Goal: Task Accomplishment & Management: Use online tool/utility

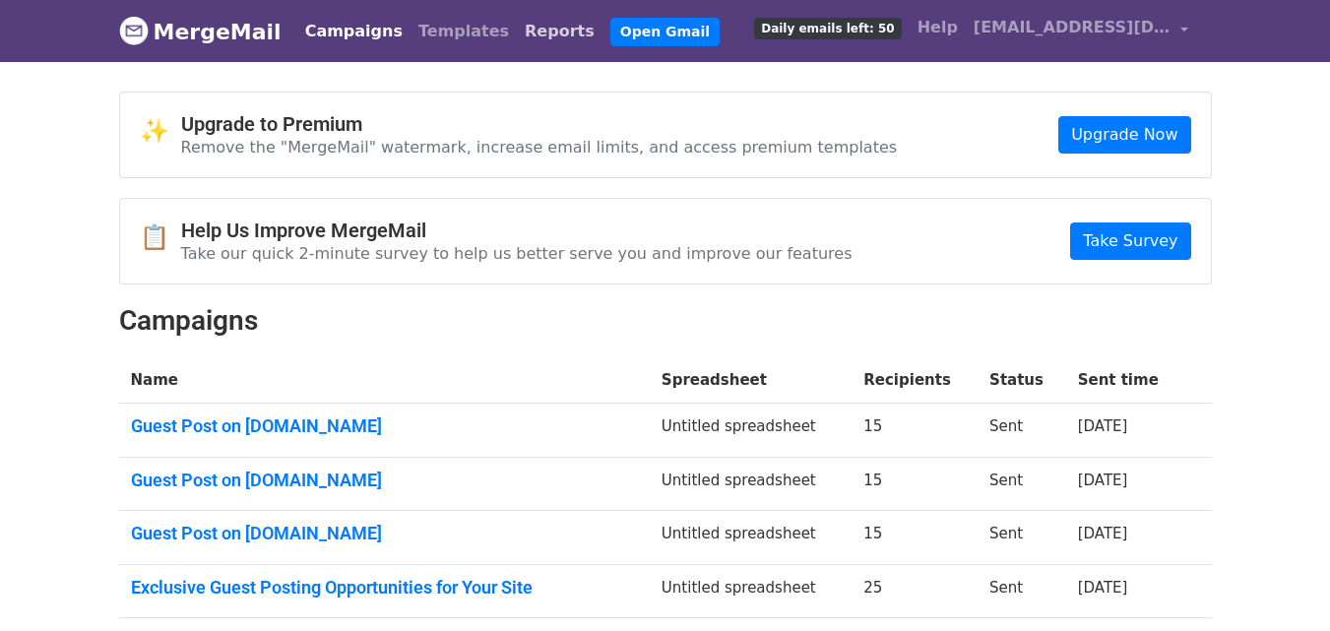
click at [517, 31] on link "Reports" at bounding box center [560, 31] width 86 height 39
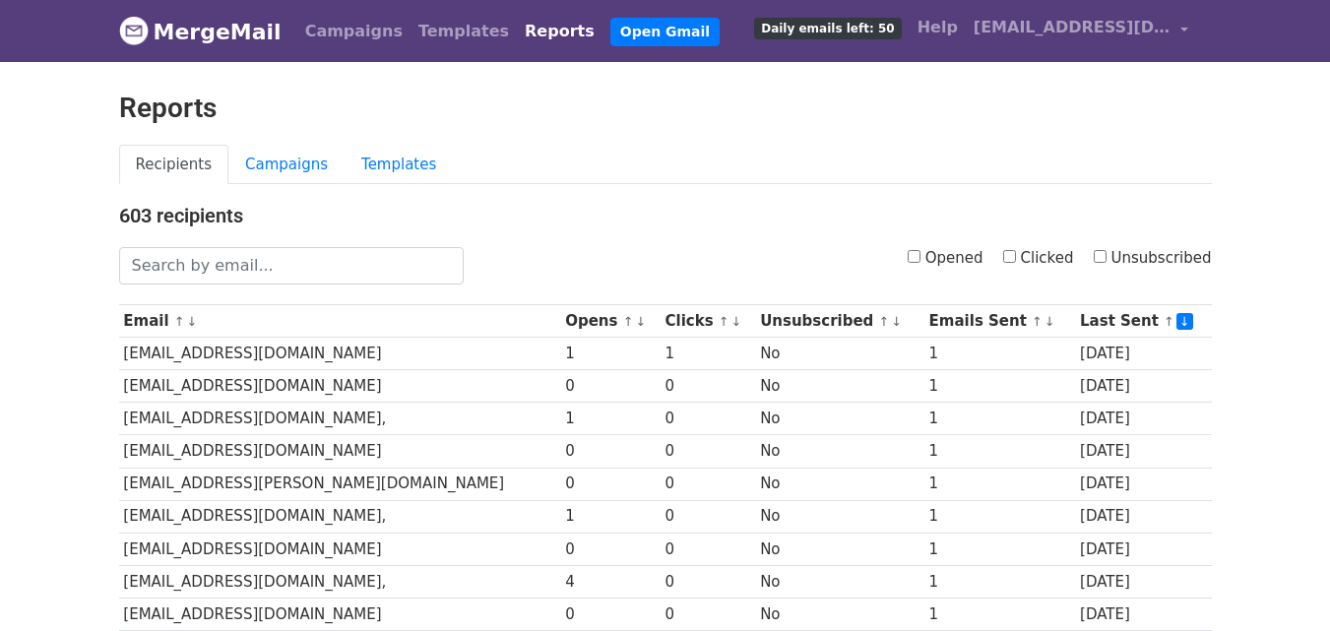
click at [1016, 259] on input "Clicked" at bounding box center [1009, 256] width 13 height 13
checkbox input "true"
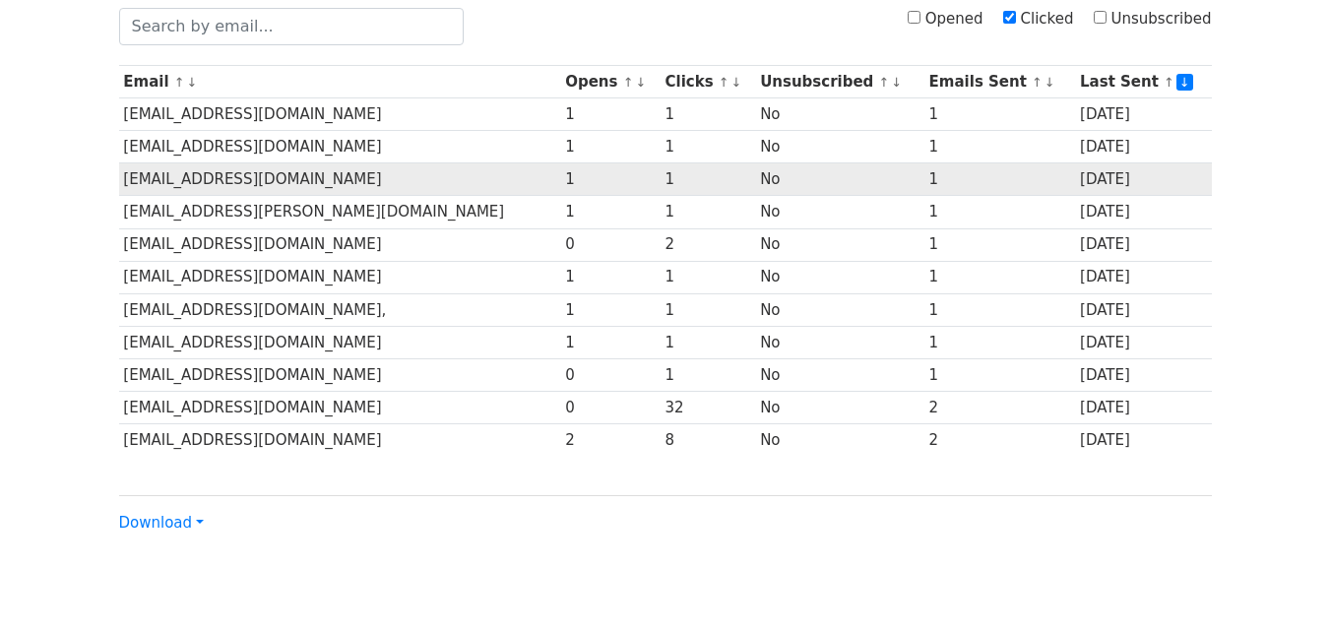
scroll to position [295, 0]
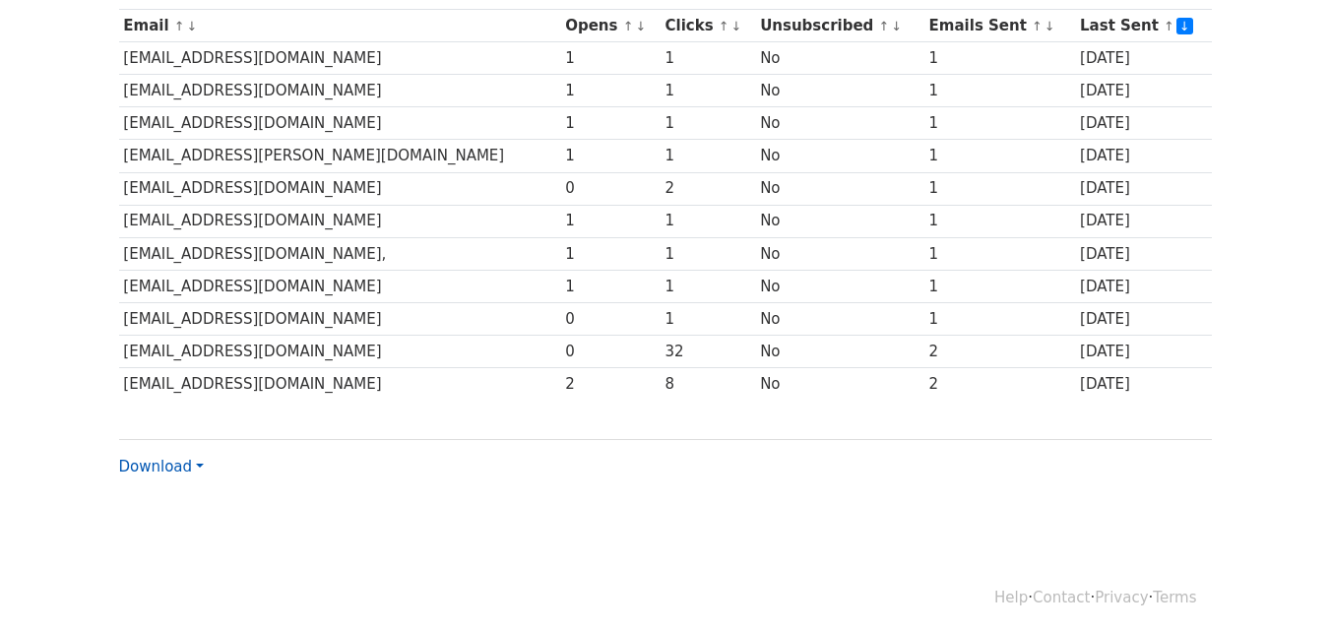
click at [187, 462] on link "Download" at bounding box center [161, 467] width 85 height 18
click at [164, 538] on link "Excel" at bounding box center [197, 535] width 155 height 31
